Goal: Find specific fact: Find contact information

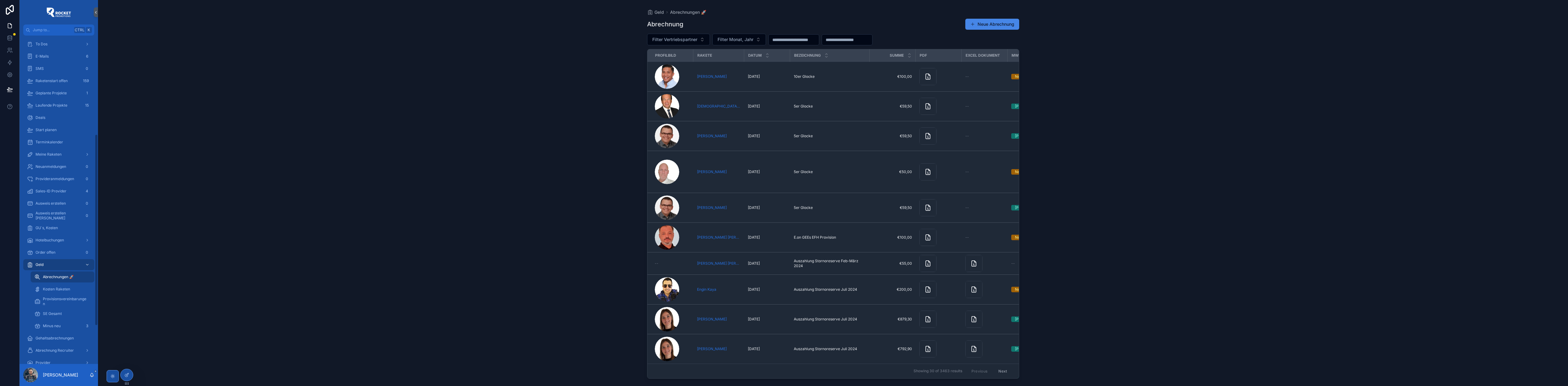
scroll to position [118, 0]
click at [57, 102] on div "To Dos" at bounding box center [58, 98] width 63 height 9
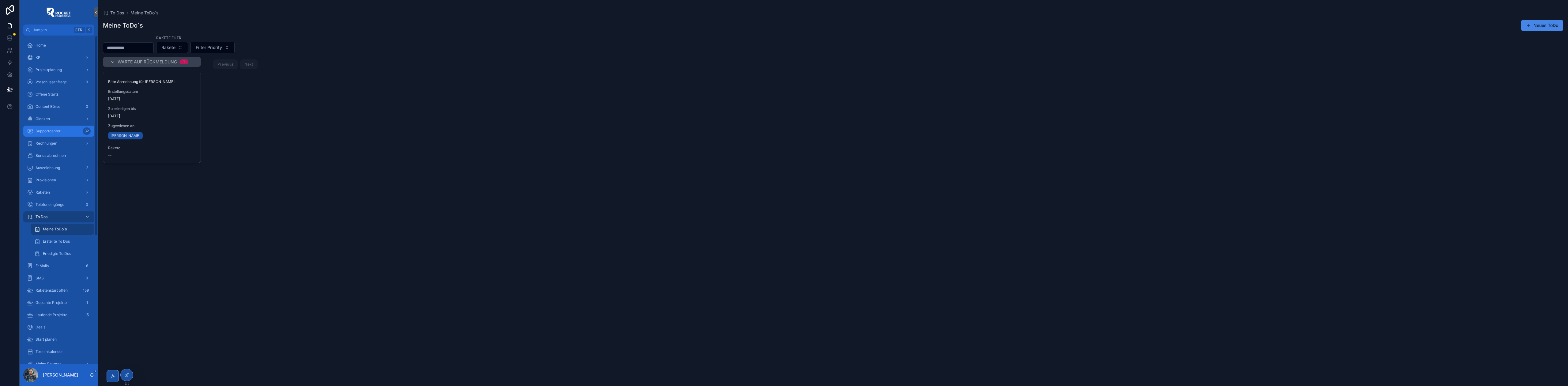
click at [56, 129] on span "Supportcenter" at bounding box center [48, 131] width 25 height 5
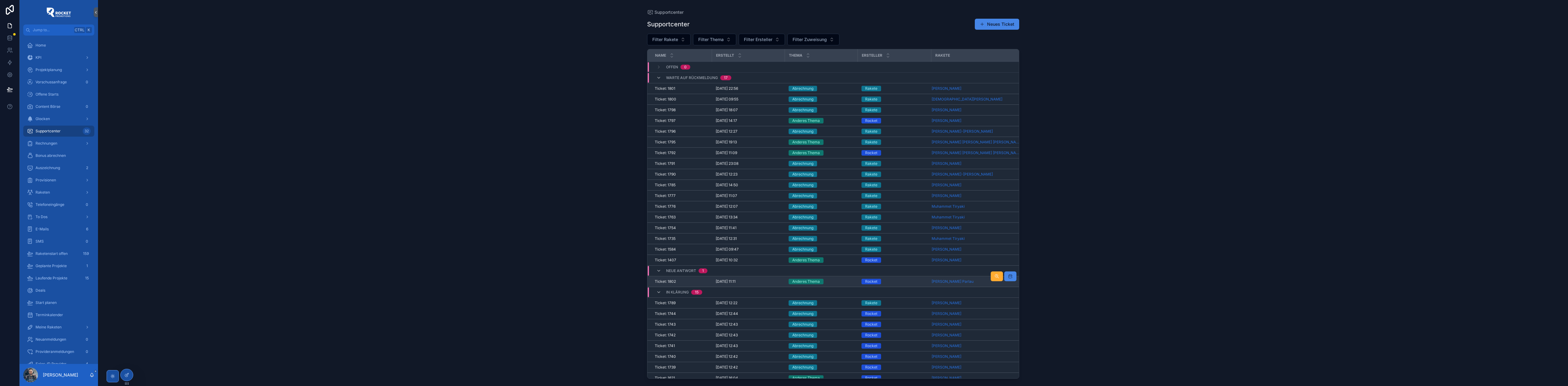
click at [836, 281] on div "Anderes Thema" at bounding box center [822, 282] width 66 height 6
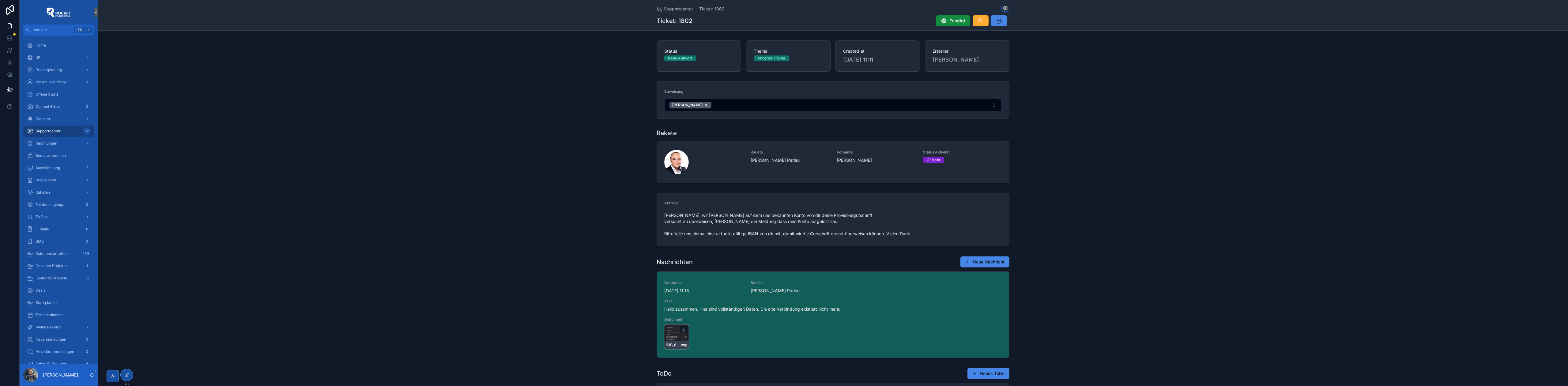
click at [671, 329] on div "IMG_6882 .png" at bounding box center [677, 336] width 25 height 25
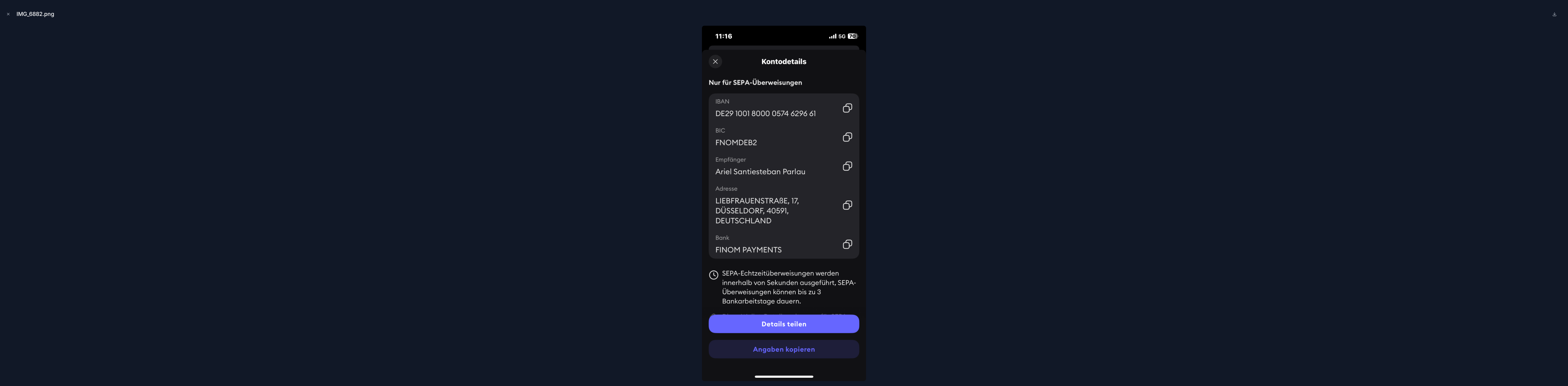
click at [586, 265] on div at bounding box center [784, 203] width 1558 height 355
click at [648, 238] on div at bounding box center [784, 203] width 1558 height 355
click at [9, 13] on icon "Close modal" at bounding box center [8, 14] width 4 height 4
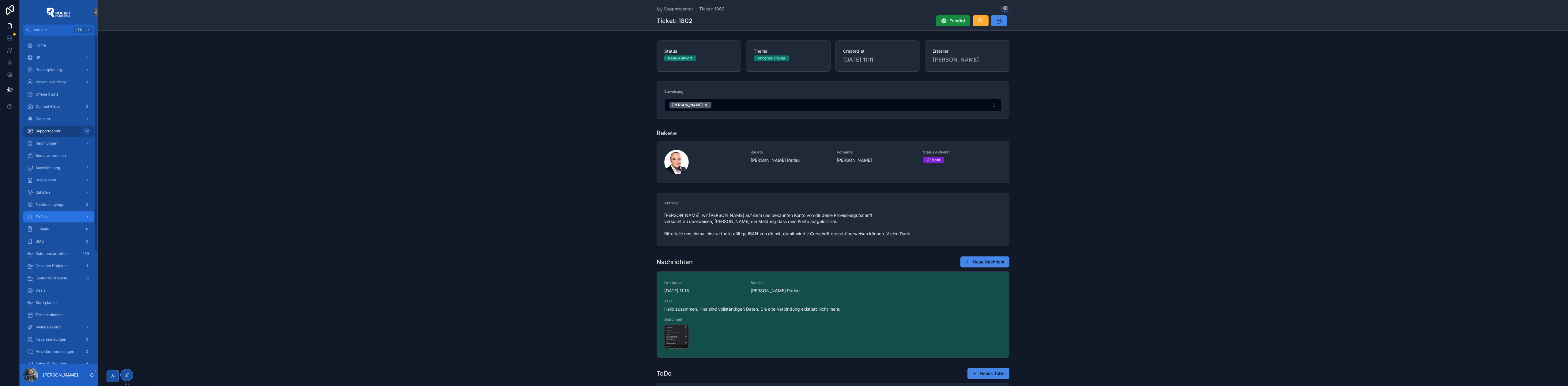
click at [57, 216] on div "To Dos" at bounding box center [58, 216] width 63 height 9
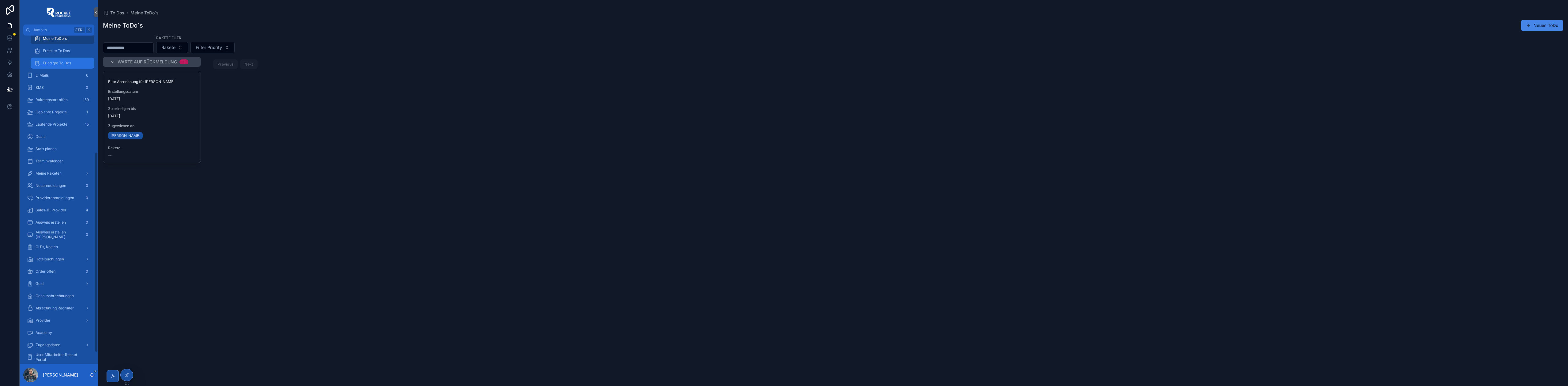
scroll to position [210, 0]
click at [41, 260] on div "Geld" at bounding box center [58, 264] width 63 height 9
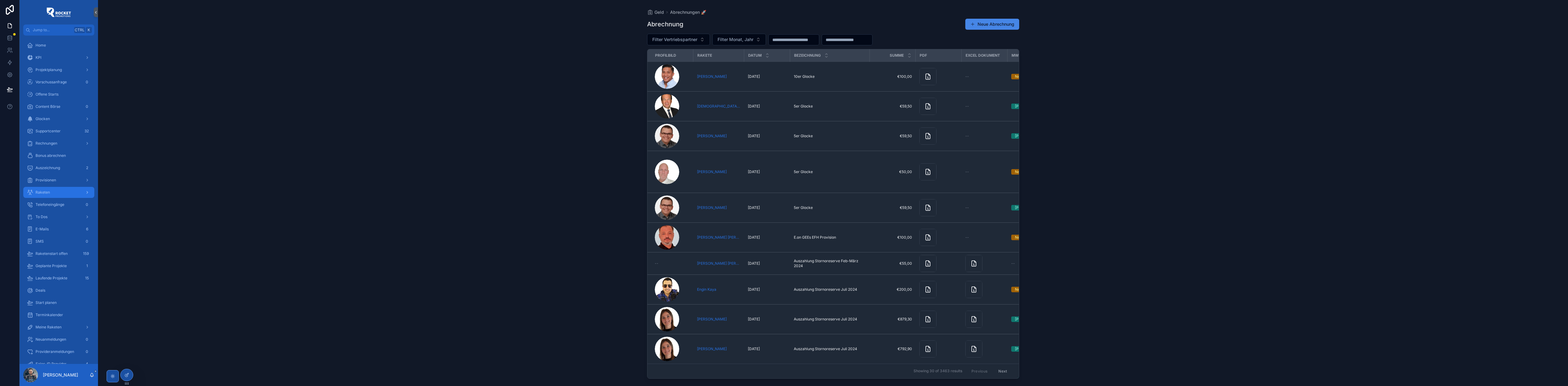
click at [56, 189] on div "Raketen" at bounding box center [58, 192] width 63 height 9
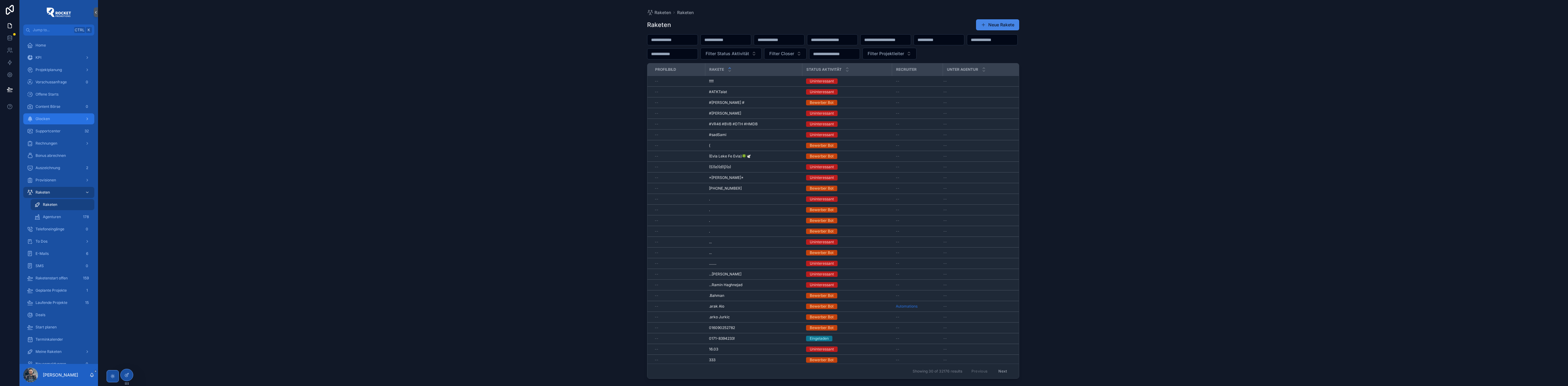
click at [50, 122] on div "Glocken" at bounding box center [58, 118] width 63 height 9
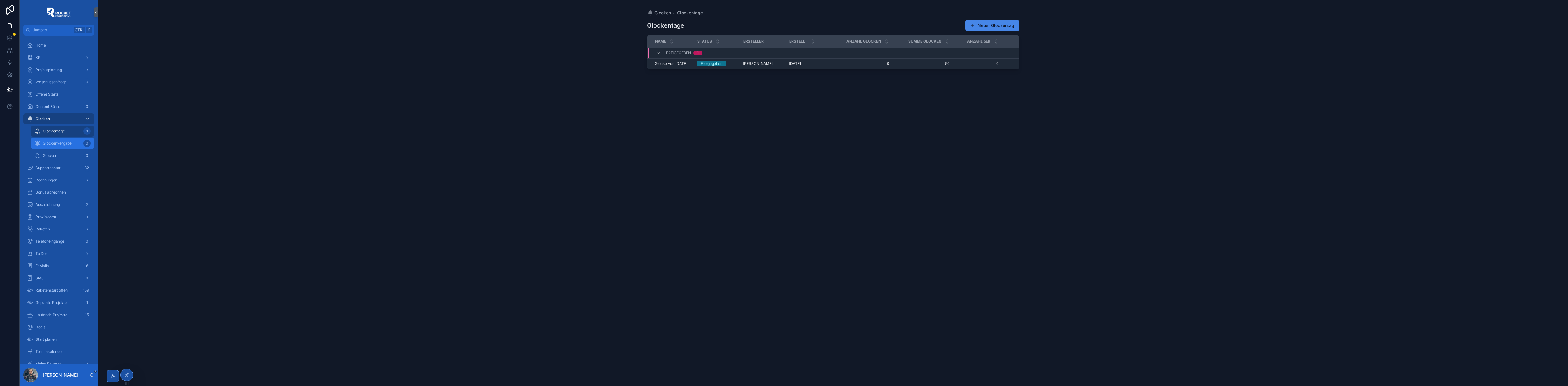
click at [63, 146] on div "Glockenvergabe 0" at bounding box center [62, 143] width 56 height 9
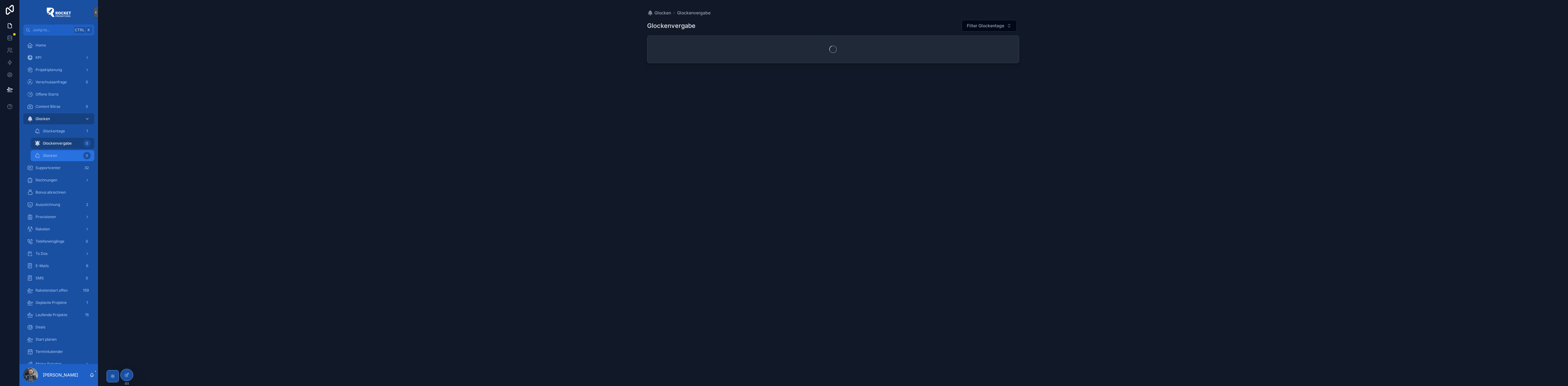
click at [63, 155] on div "Glocken 0" at bounding box center [62, 155] width 56 height 9
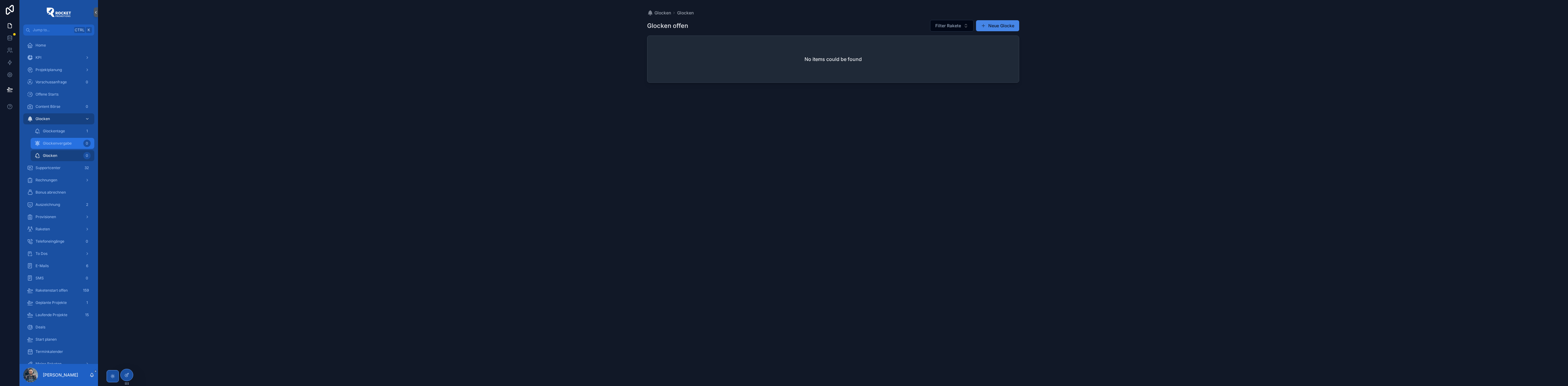
click at [68, 143] on span "Glockenvergabe" at bounding box center [58, 143] width 29 height 5
click at [87, 132] on div "1" at bounding box center [87, 131] width 7 height 7
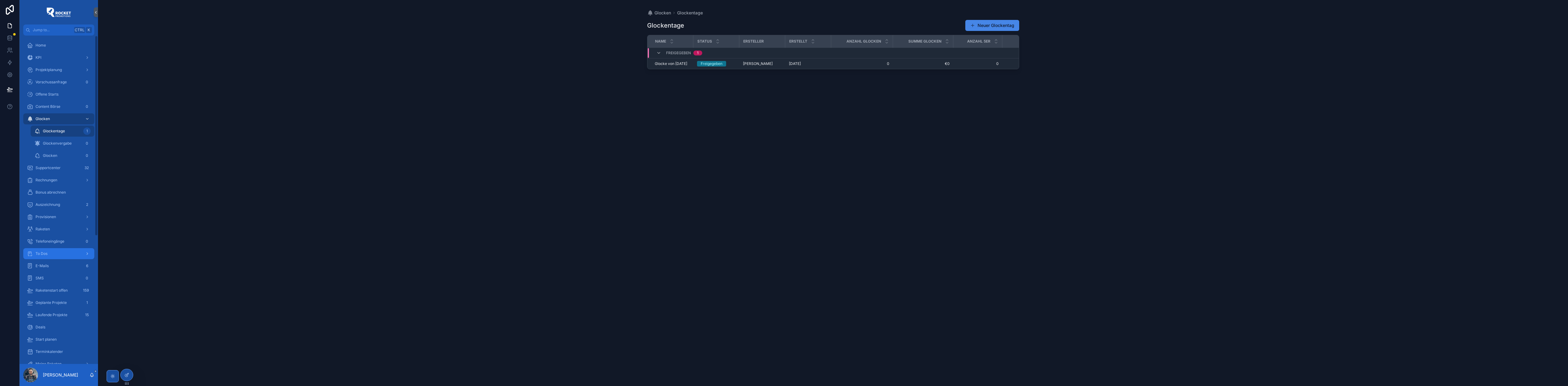
click at [34, 254] on div "To Dos" at bounding box center [58, 253] width 63 height 9
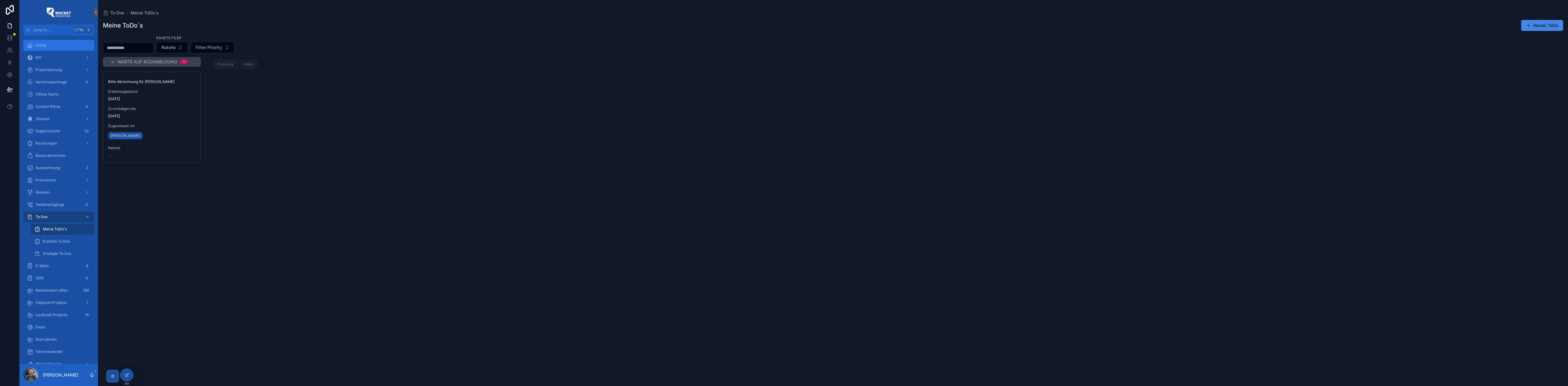
click at [48, 47] on div "Home" at bounding box center [58, 44] width 63 height 9
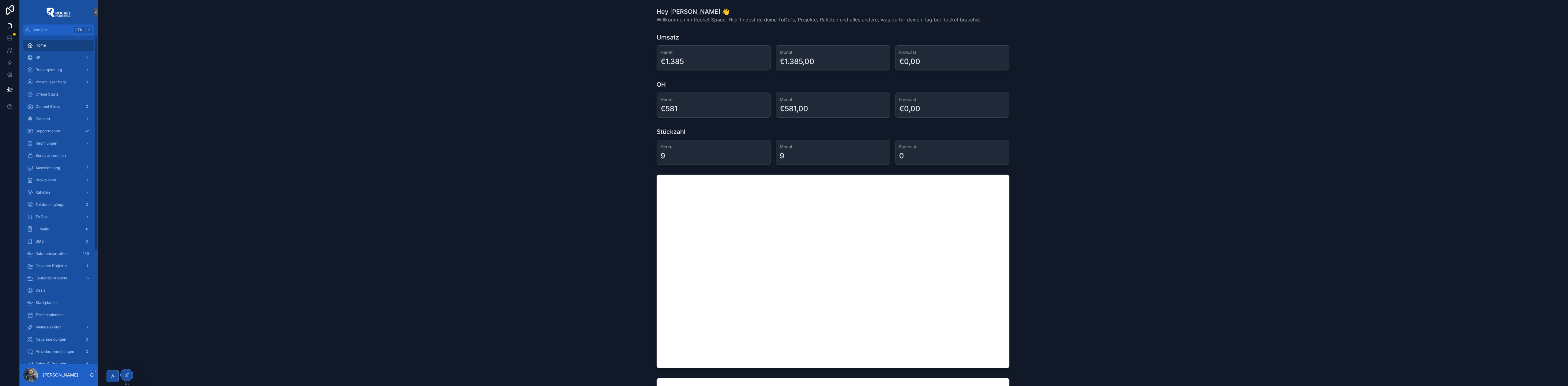
click at [518, 90] on div "OH Heute €581 Monat €581,00 Forecast €0,00" at bounding box center [832, 99] width 1460 height 42
click at [54, 326] on span "Zugangsdaten" at bounding box center [48, 326] width 25 height 5
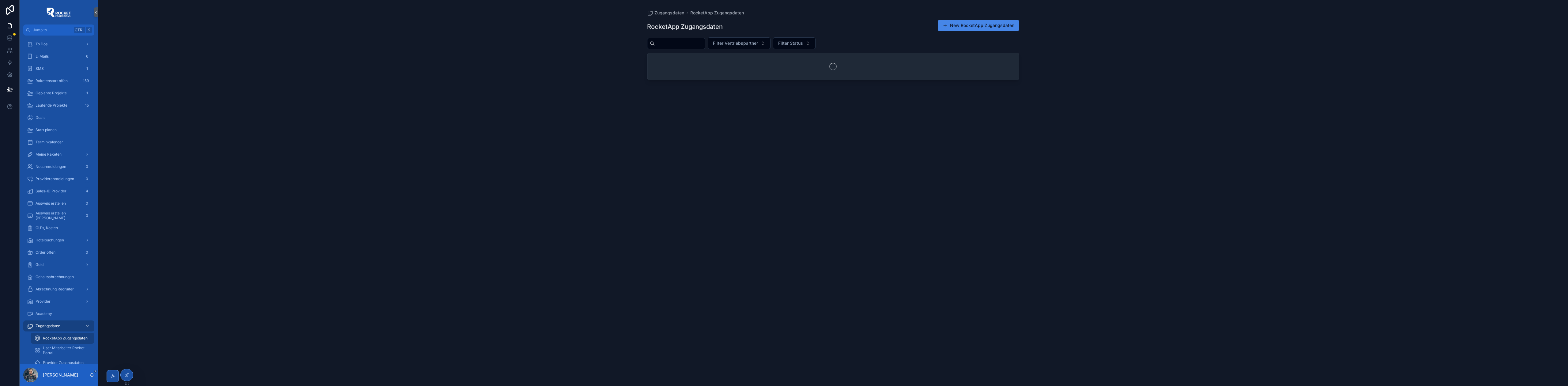
click at [668, 42] on input "scrollable content" at bounding box center [679, 44] width 50 height 9
paste input "**********"
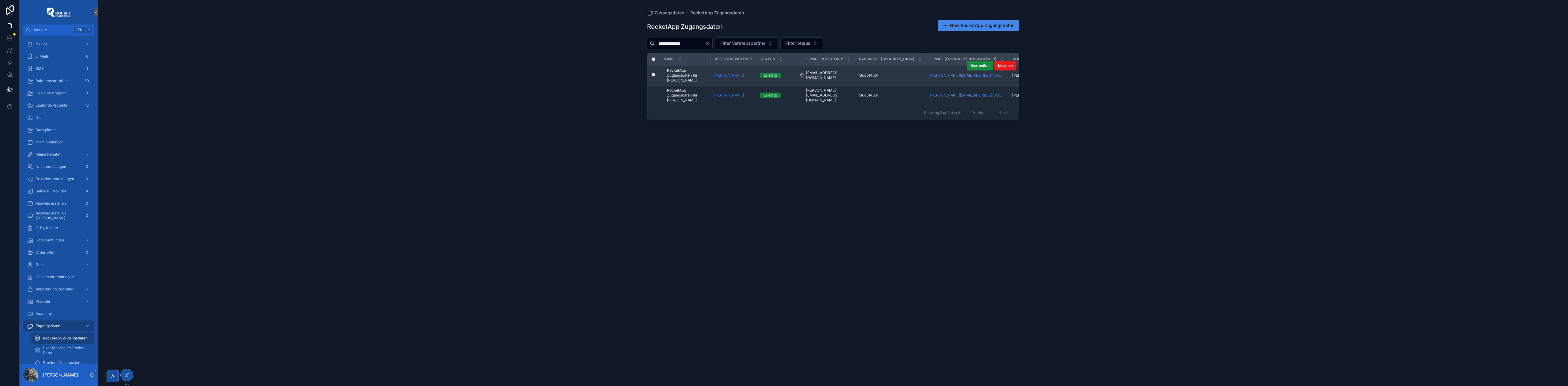
type input "**********"
click at [828, 73] on span "[EMAIL_ADDRESS][DOMAIN_NAME]" at bounding box center [829, 75] width 45 height 9
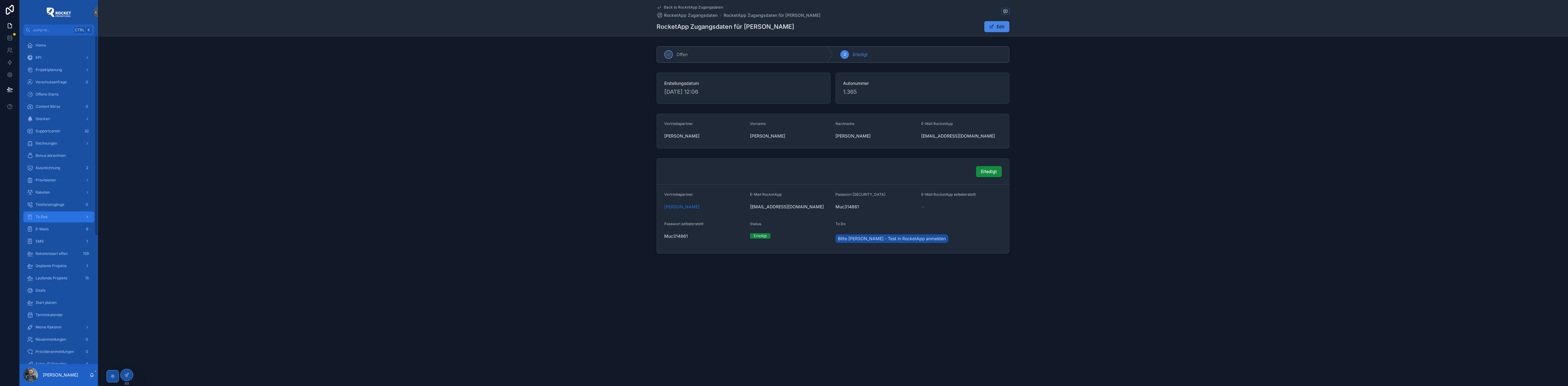
click at [60, 212] on div "To Dos" at bounding box center [58, 216] width 63 height 9
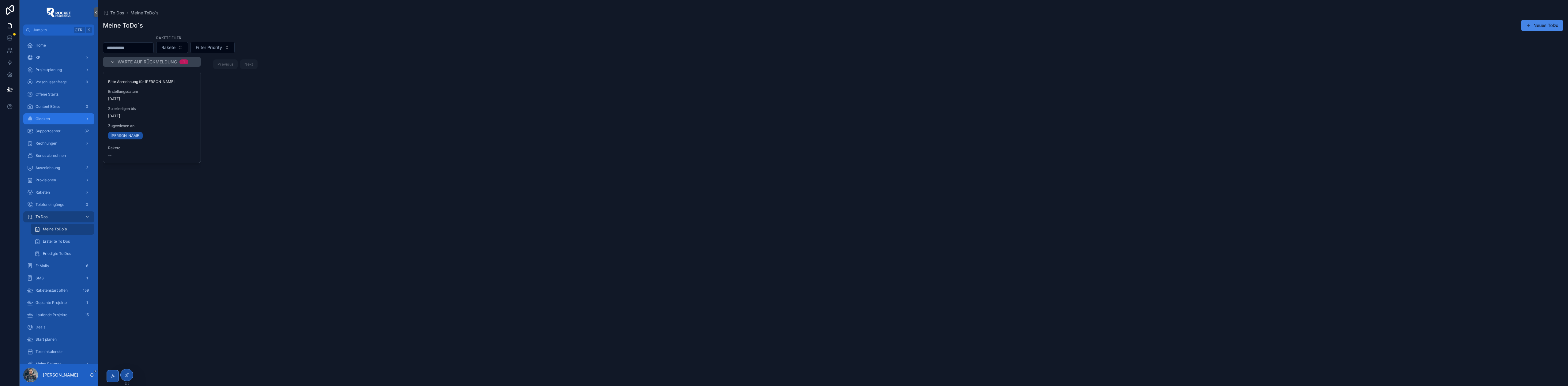
click at [55, 118] on div "Glocken" at bounding box center [58, 118] width 63 height 9
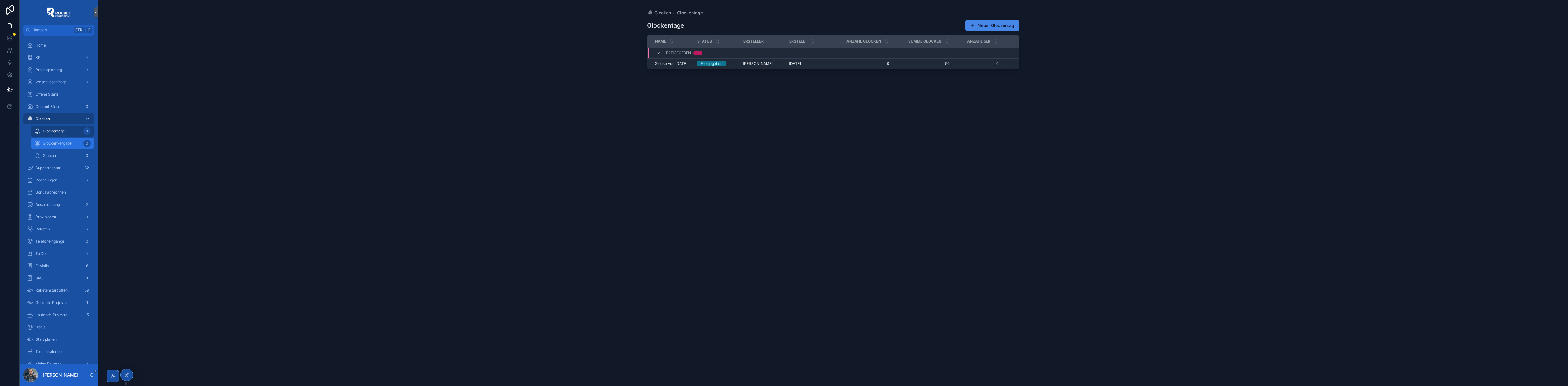
click at [53, 147] on div "Glockenvergabe 0" at bounding box center [62, 143] width 56 height 9
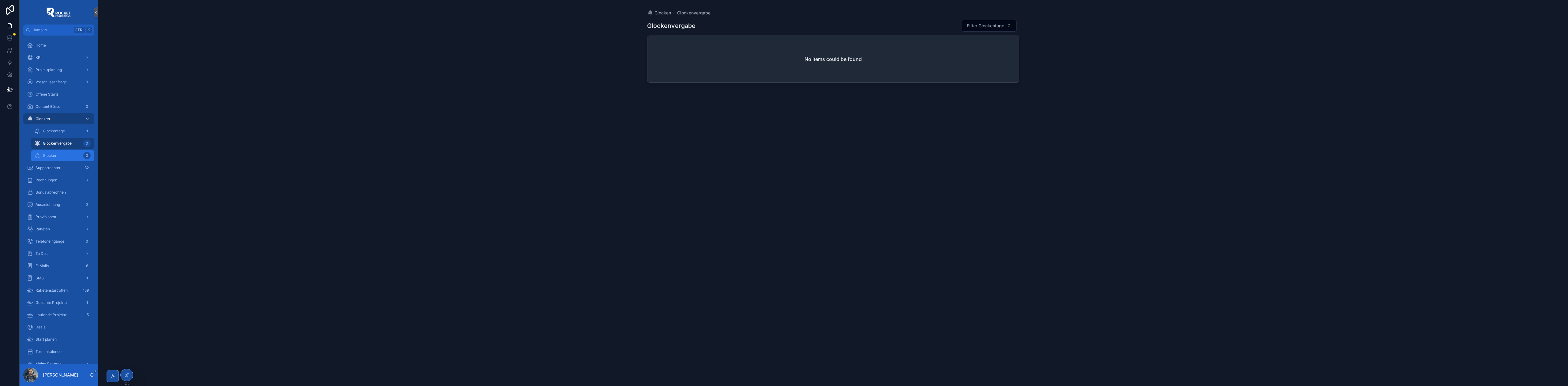
click at [59, 156] on div "Glocken 0" at bounding box center [62, 155] width 56 height 9
click at [62, 143] on span "Glockenvergabe" at bounding box center [58, 143] width 29 height 5
click at [63, 134] on div "Glockentage 1" at bounding box center [62, 130] width 56 height 9
